Goal: Find contact information: Obtain details needed to contact an individual or organization

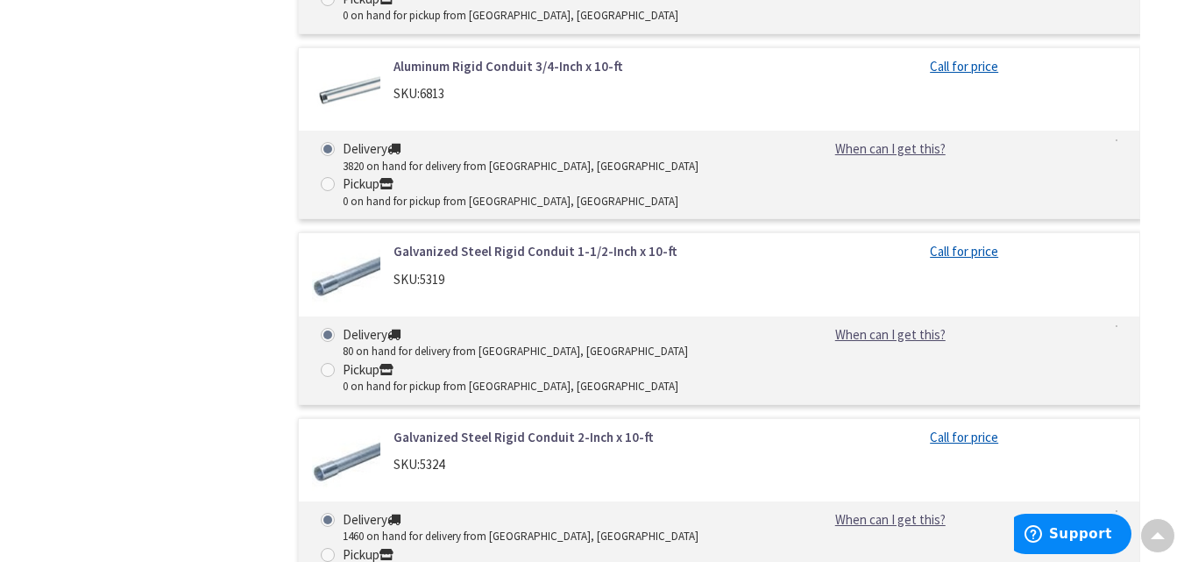
scroll to position [2111, 0]
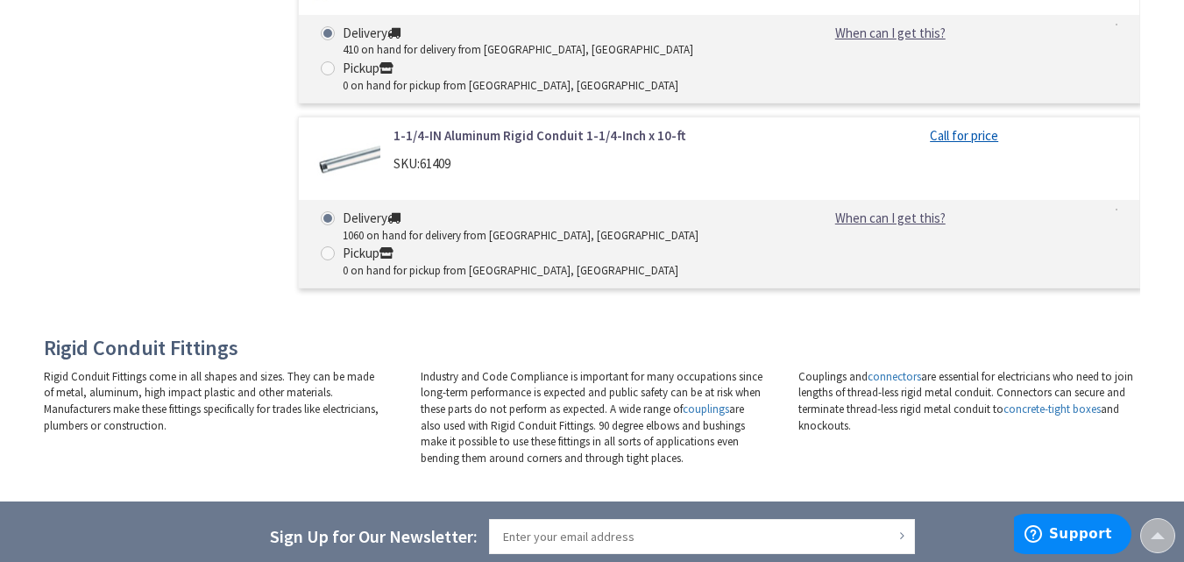
drag, startPoint x: 502, startPoint y: 387, endPoint x: 250, endPoint y: 382, distance: 252.5
drag, startPoint x: 503, startPoint y: 388, endPoint x: 456, endPoint y: 399, distance: 48.5
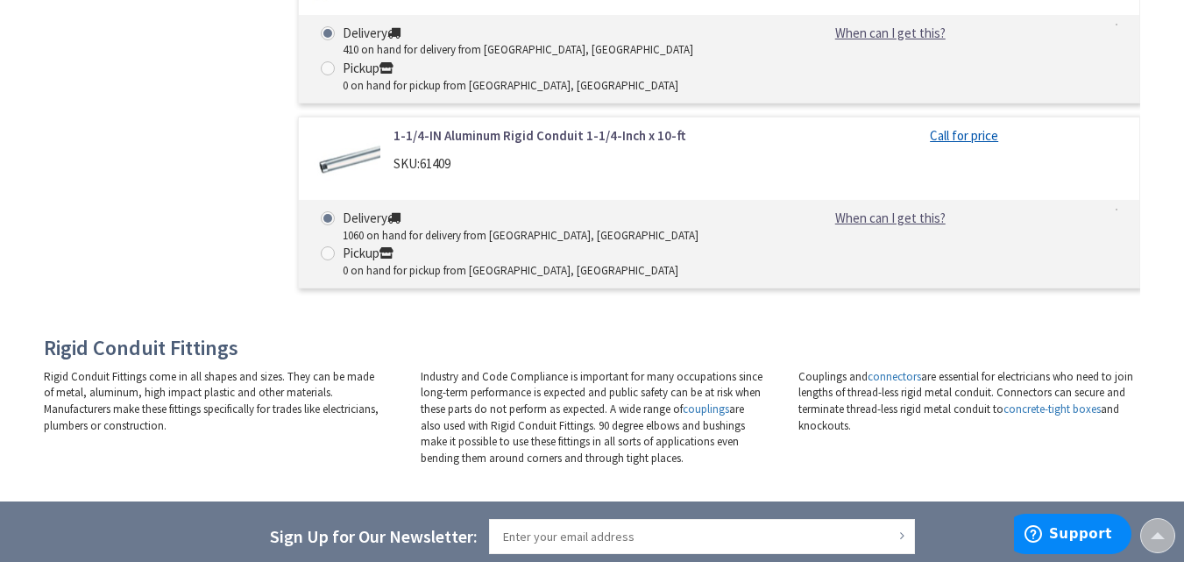
drag, startPoint x: 231, startPoint y: 385, endPoint x: 513, endPoint y: 380, distance: 282.3
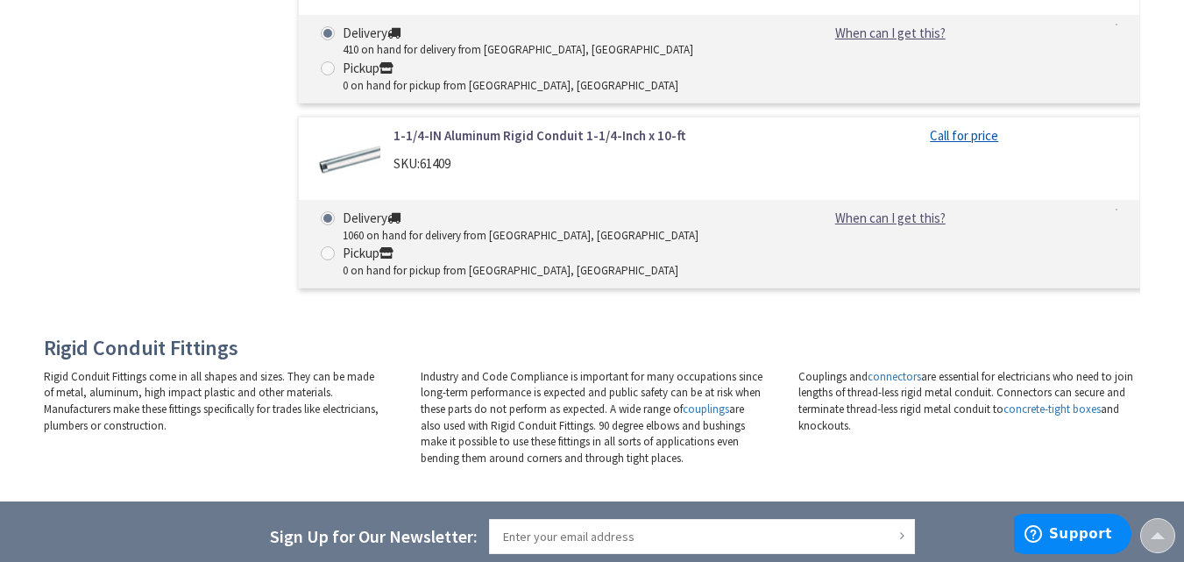
drag, startPoint x: 486, startPoint y: 384, endPoint x: 248, endPoint y: 387, distance: 238.4
copy link "[EMAIL_ADDRESS][DOMAIN_NAME]"
drag, startPoint x: 415, startPoint y: 318, endPoint x: 294, endPoint y: 325, distance: 121.2
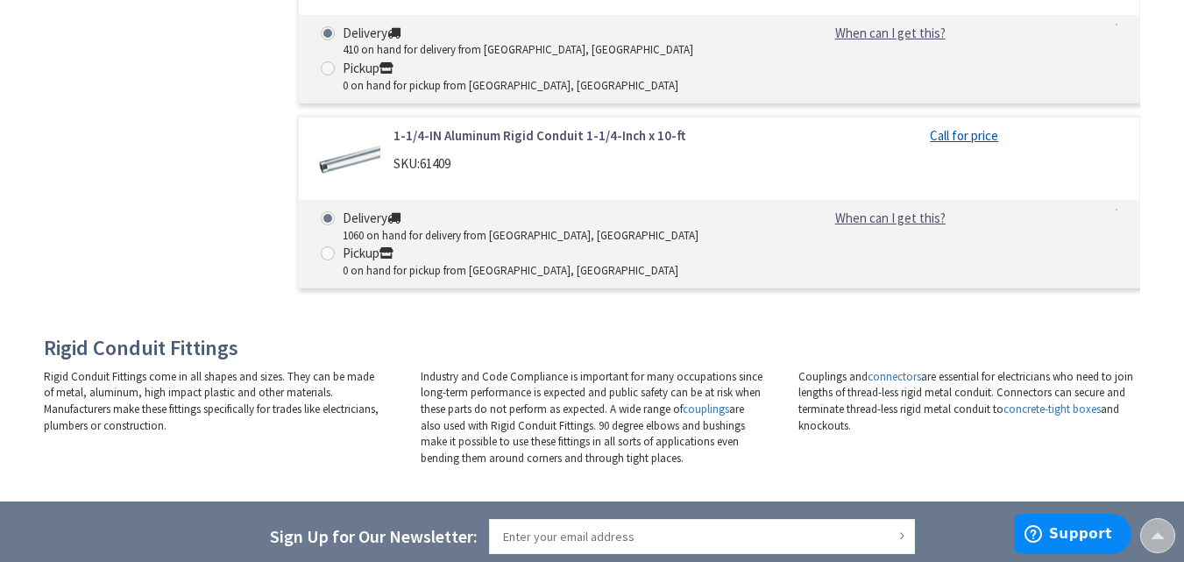
copy link "717.696.6426"
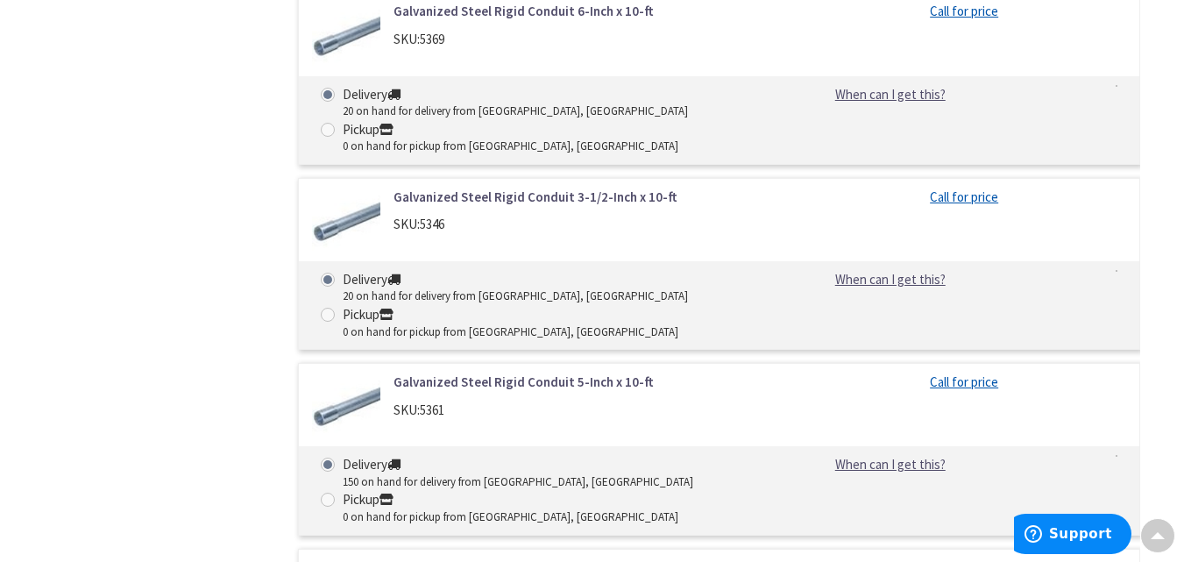
scroll to position [4304, 0]
